Goal: Task Accomplishment & Management: Use online tool/utility

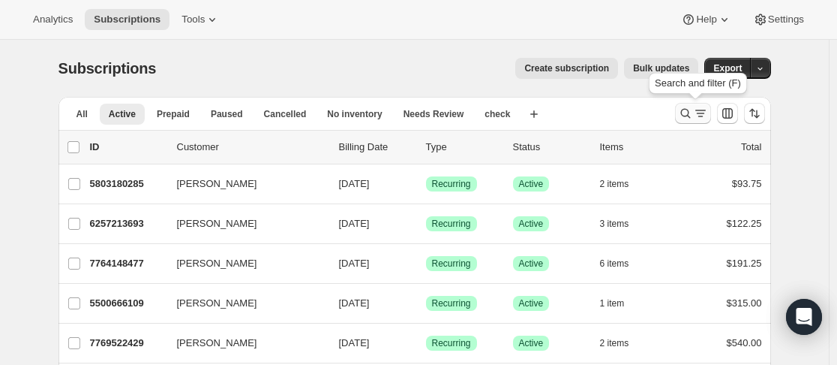
click at [687, 115] on icon "Search and filter results" at bounding box center [685, 113] width 15 height 15
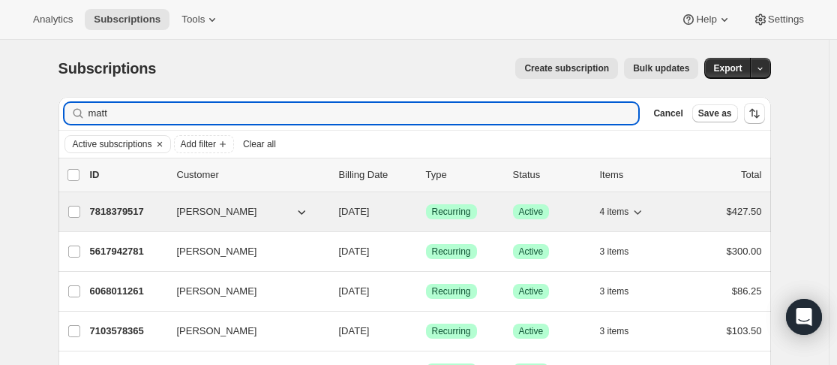
type input "matt"
click at [165, 206] on p "7818379517" at bounding box center [127, 211] width 75 height 15
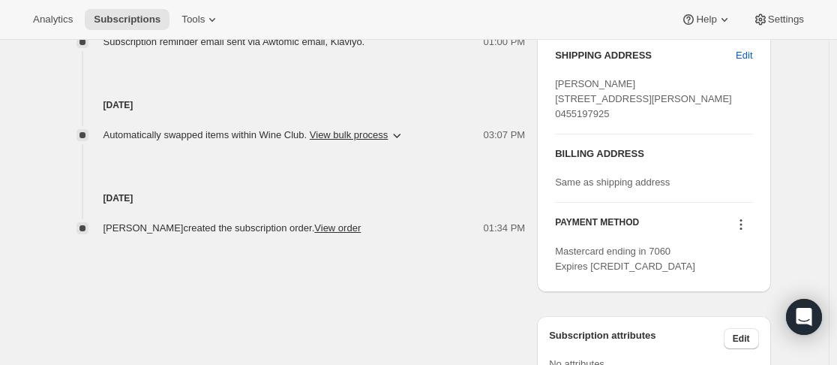
scroll to position [719, 0]
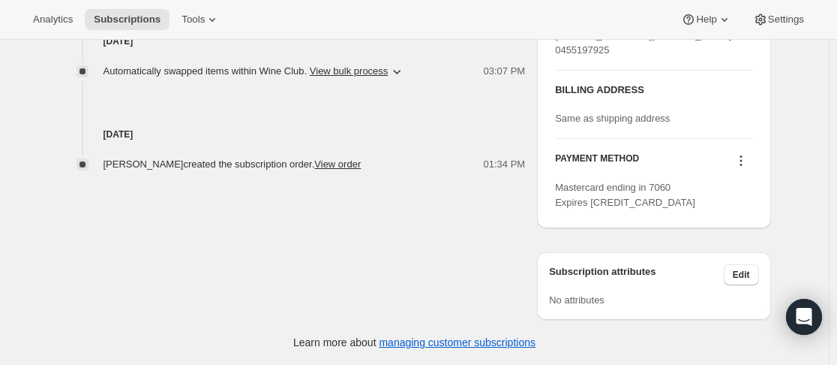
click at [749, 159] on icon at bounding box center [741, 160] width 15 height 15
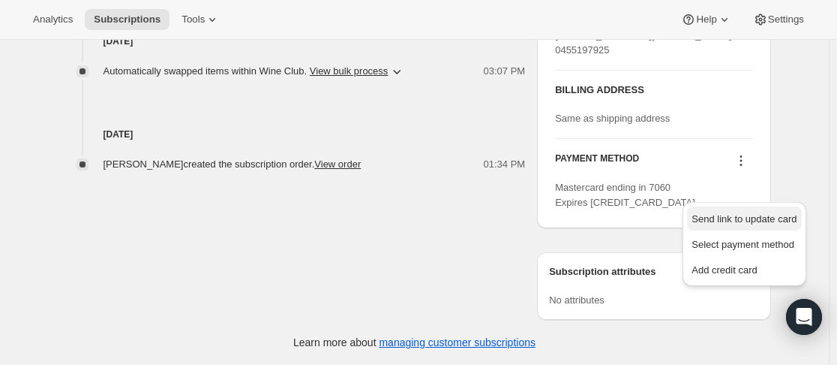
click at [744, 213] on span "Send link to update card" at bounding box center [744, 218] width 105 height 11
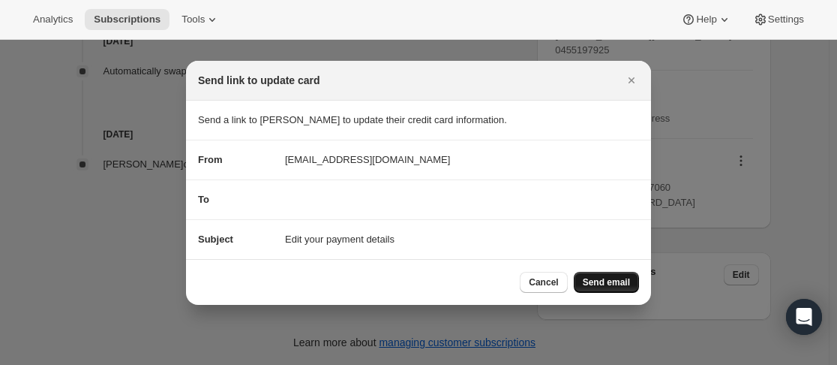
click at [622, 275] on button "Send email" at bounding box center [606, 282] width 65 height 21
